Goal: Transaction & Acquisition: Purchase product/service

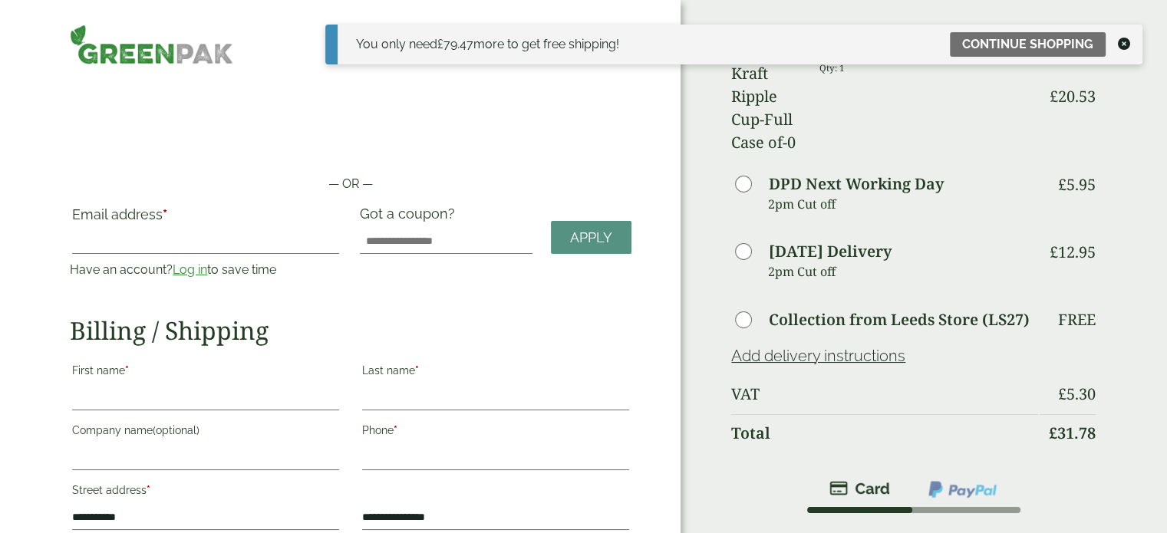
click at [1123, 42] on icon at bounding box center [1124, 44] width 12 height 12
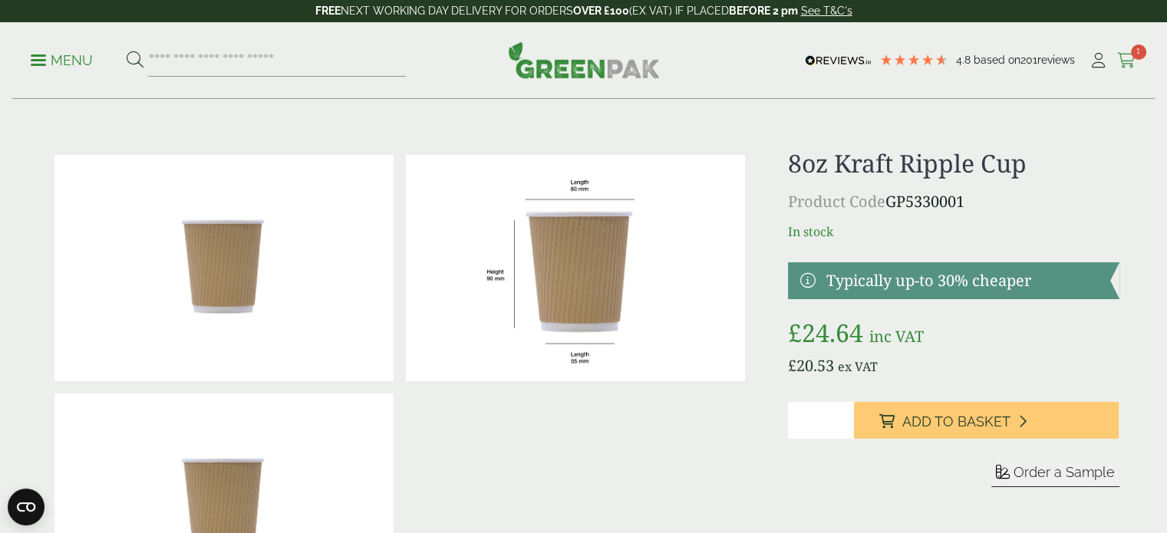
click at [1131, 59] on icon at bounding box center [1126, 60] width 19 height 15
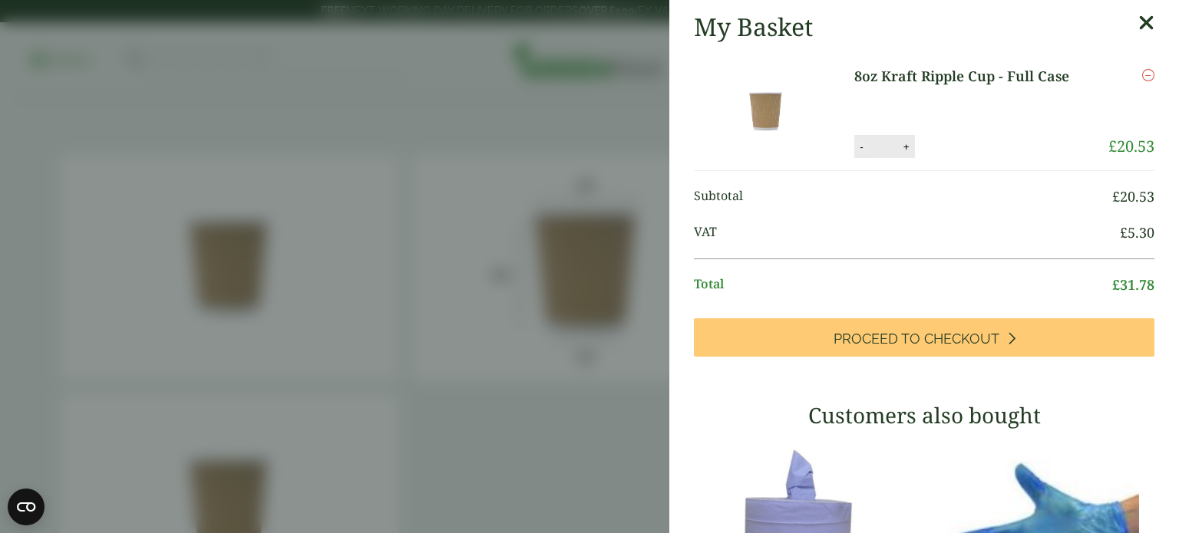
click at [856, 147] on button "-" at bounding box center [861, 146] width 12 height 13
click at [955, 146] on button "Update" at bounding box center [956, 147] width 77 height 23
type input "*"
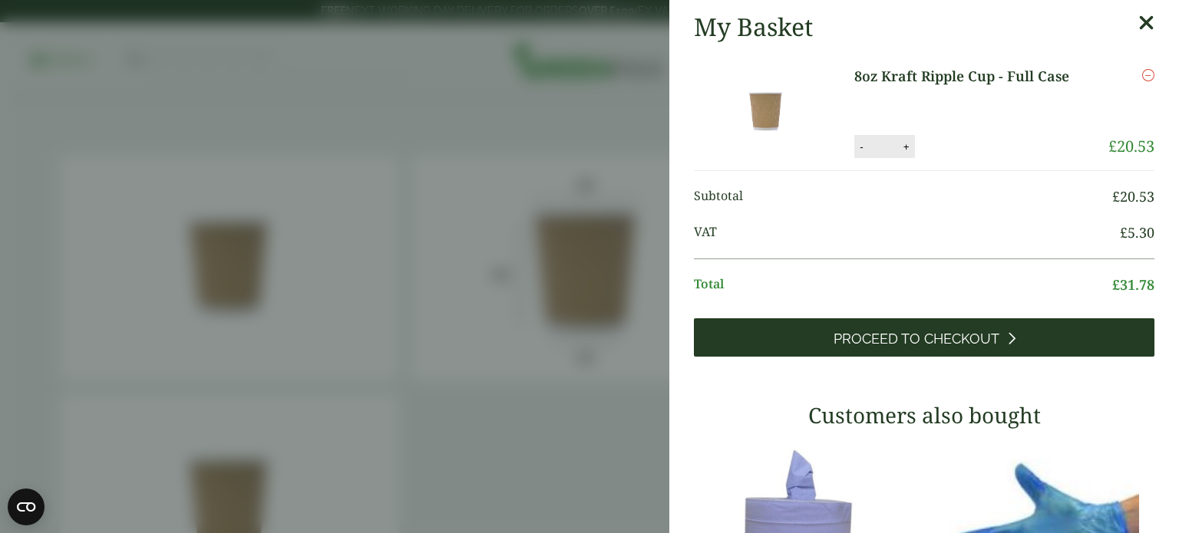
click at [948, 338] on span "Proceed to Checkout" at bounding box center [916, 339] width 166 height 17
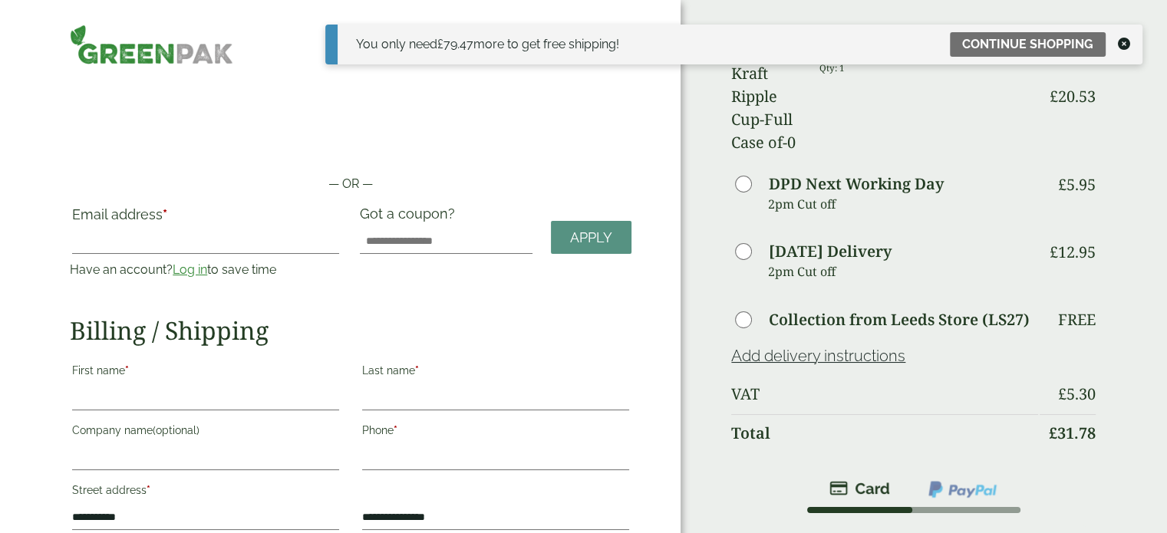
click at [1127, 45] on icon at bounding box center [1124, 44] width 12 height 12
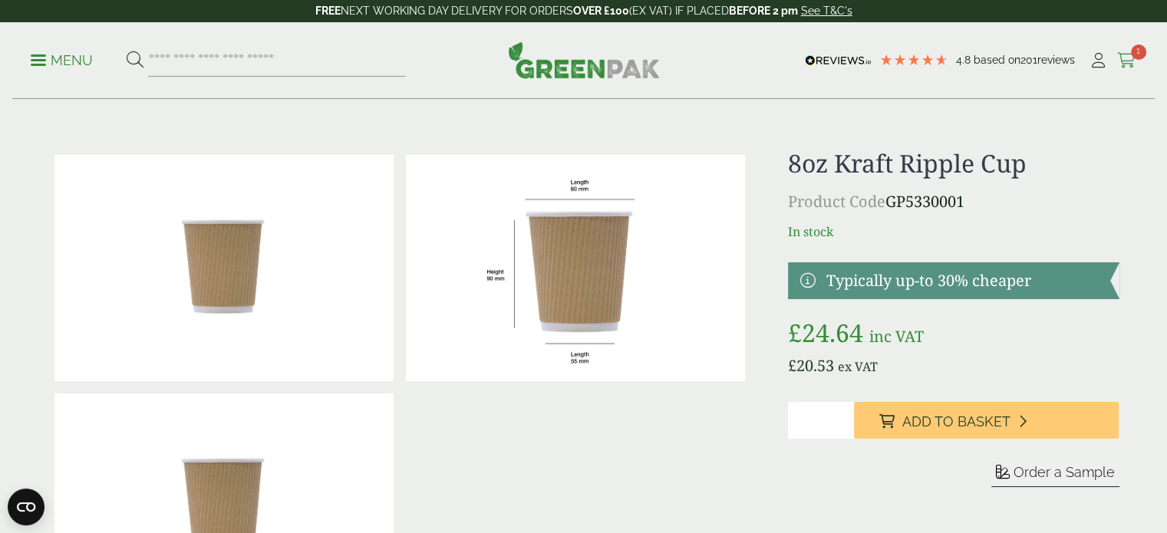
click at [1133, 51] on span "1" at bounding box center [1138, 52] width 15 height 15
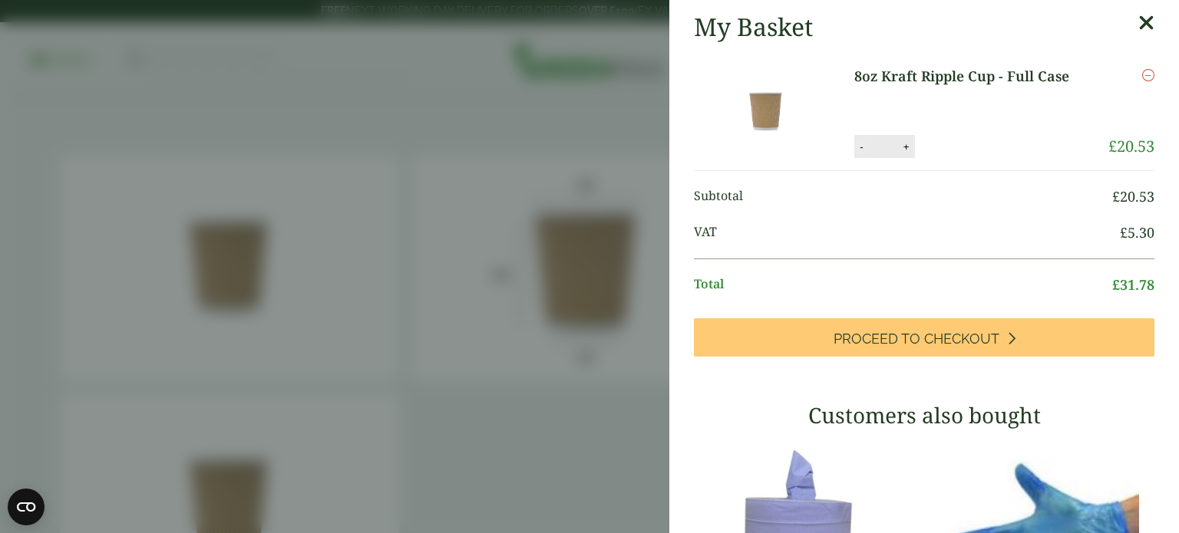
click at [855, 143] on button "-" at bounding box center [861, 146] width 12 height 13
click at [965, 151] on button "Update" at bounding box center [956, 147] width 77 height 23
click at [855, 147] on button "-" at bounding box center [861, 146] width 12 height 13
click at [884, 147] on input "*" at bounding box center [883, 146] width 31 height 32
click at [952, 143] on button "Update" at bounding box center [956, 147] width 77 height 23
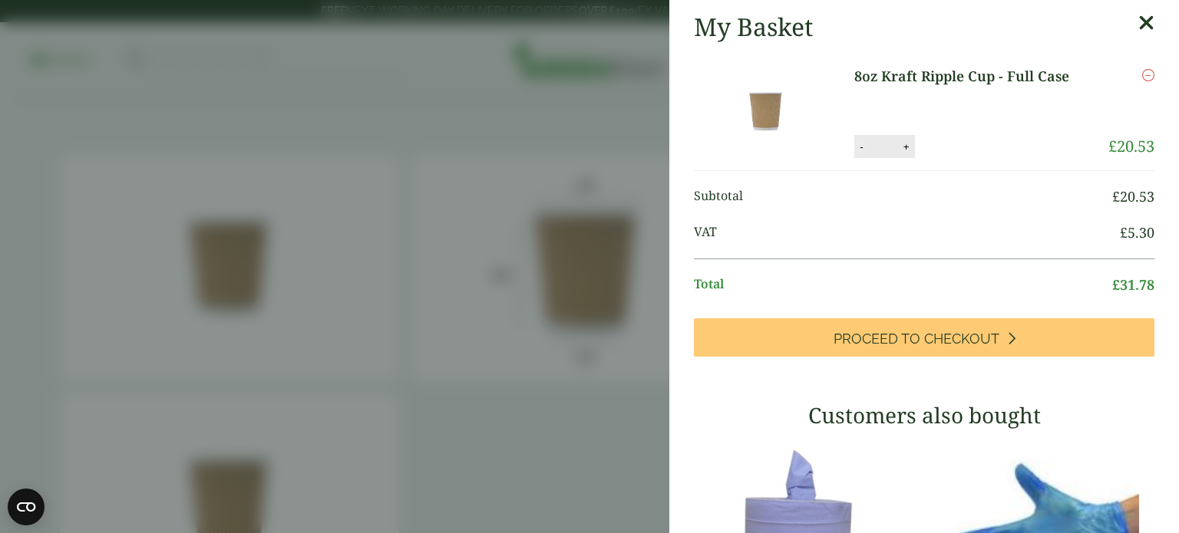
click at [855, 147] on button "-" at bounding box center [861, 146] width 12 height 13
type input "*"
click at [881, 144] on input "*" at bounding box center [883, 146] width 31 height 32
click at [948, 145] on button "Update" at bounding box center [956, 147] width 77 height 23
type input "*"
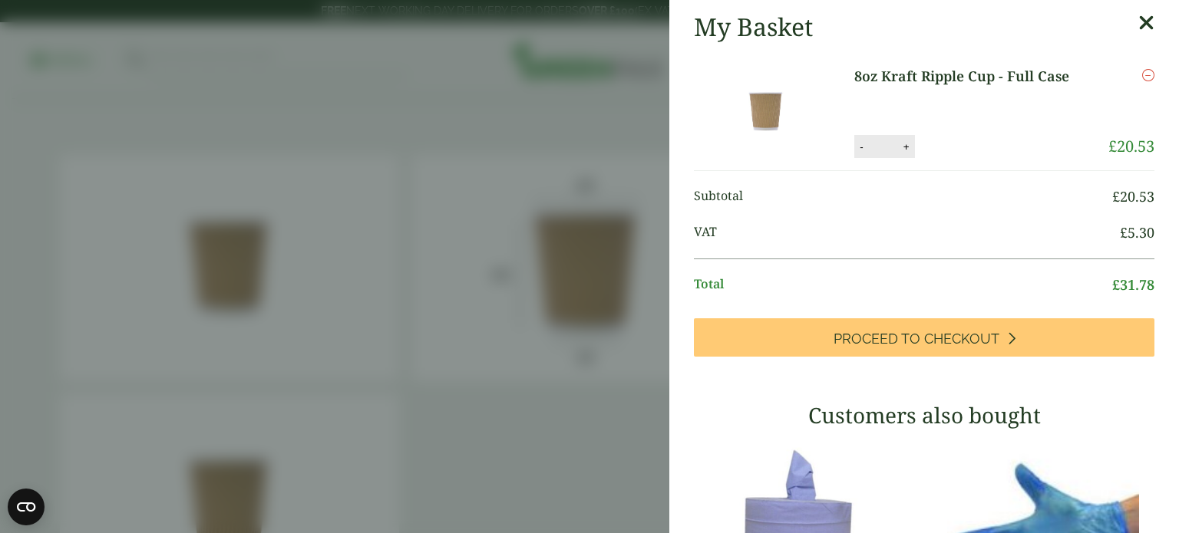
click at [1142, 74] on icon "Remove this item" at bounding box center [1148, 75] width 12 height 12
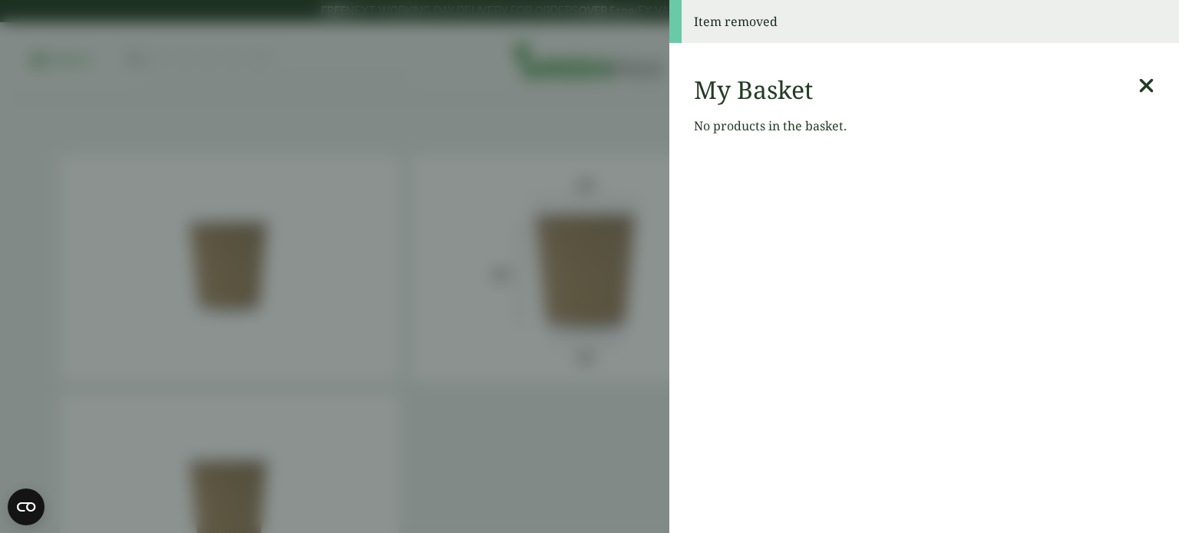
click at [1138, 85] on icon at bounding box center [1146, 85] width 16 height 21
